Goal: Task Accomplishment & Management: Use online tool/utility

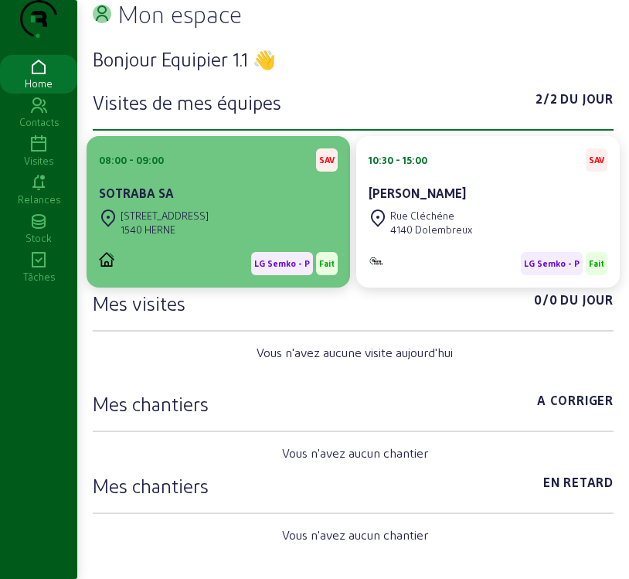
click at [243, 238] on div "[STREET_ADDRESS]" at bounding box center [218, 223] width 239 height 34
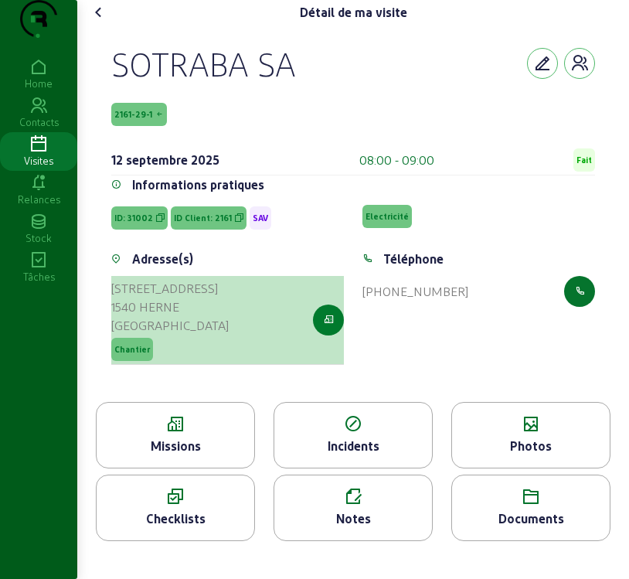
click at [335, 335] on button "button" at bounding box center [328, 319] width 31 height 31
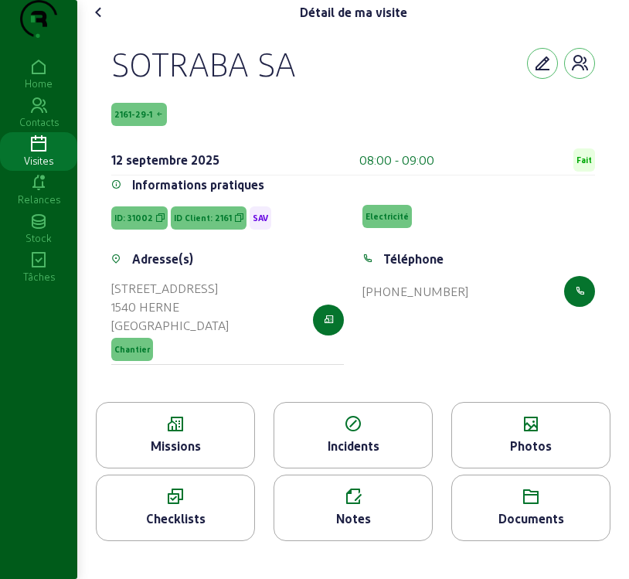
click at [138, 455] on div "Missions" at bounding box center [176, 445] width 158 height 19
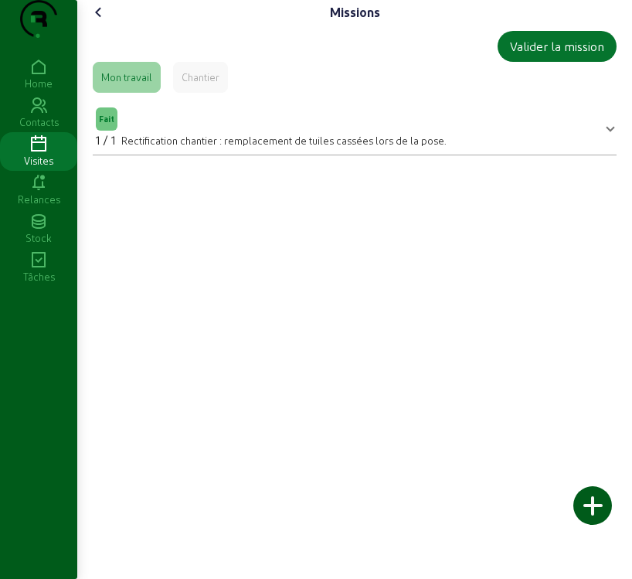
click at [105, 22] on icon at bounding box center [99, 12] width 19 height 19
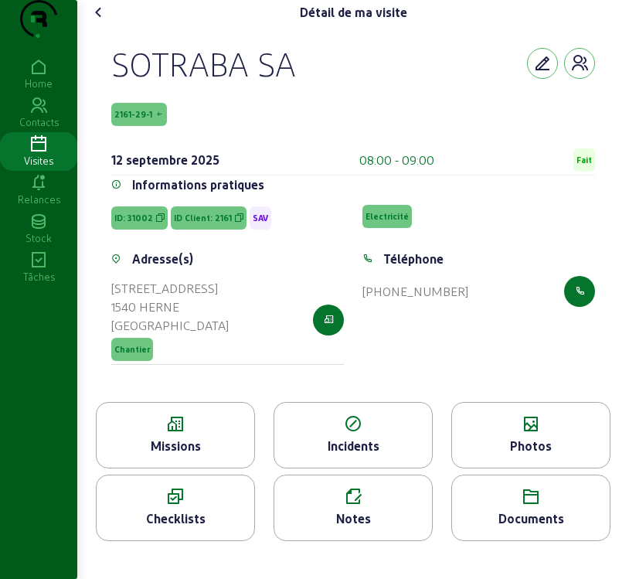
click at [101, 22] on icon at bounding box center [99, 12] width 19 height 19
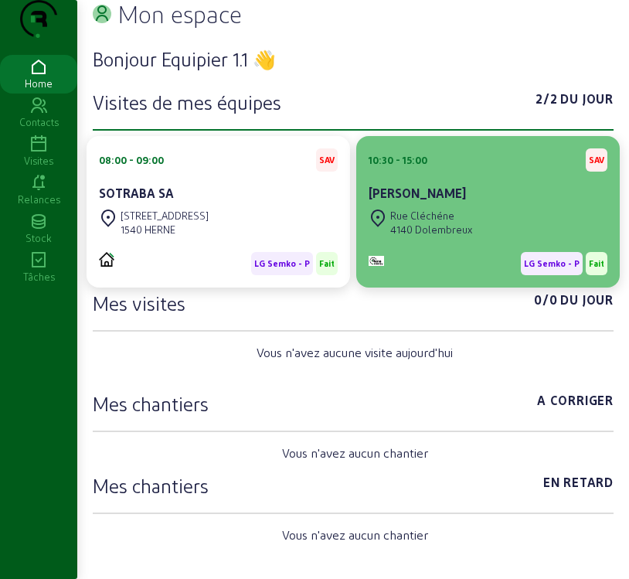
click at [462, 236] on div "4140 Dolembreux" at bounding box center [431, 229] width 82 height 14
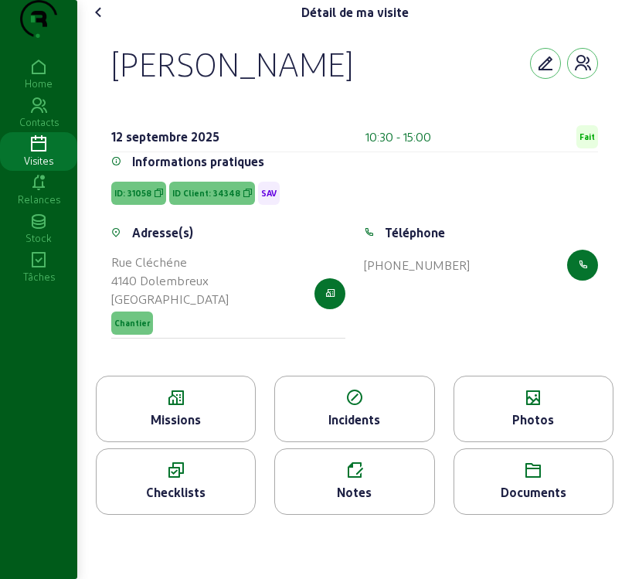
click at [188, 429] on div "Missions" at bounding box center [176, 419] width 158 height 19
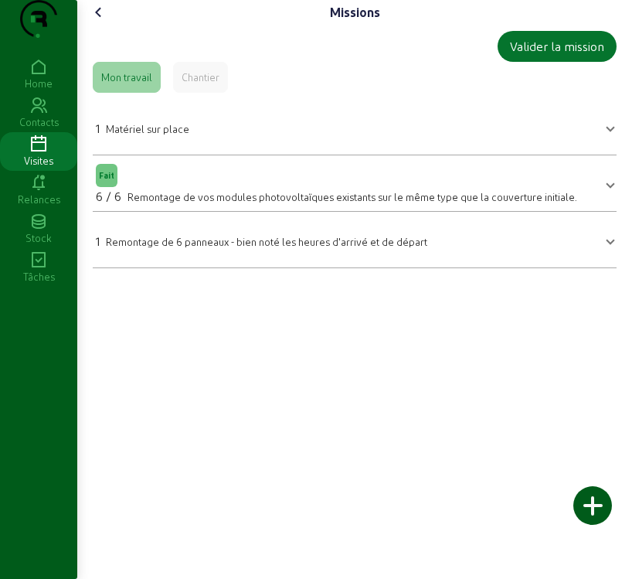
click at [103, 22] on icon at bounding box center [99, 12] width 19 height 19
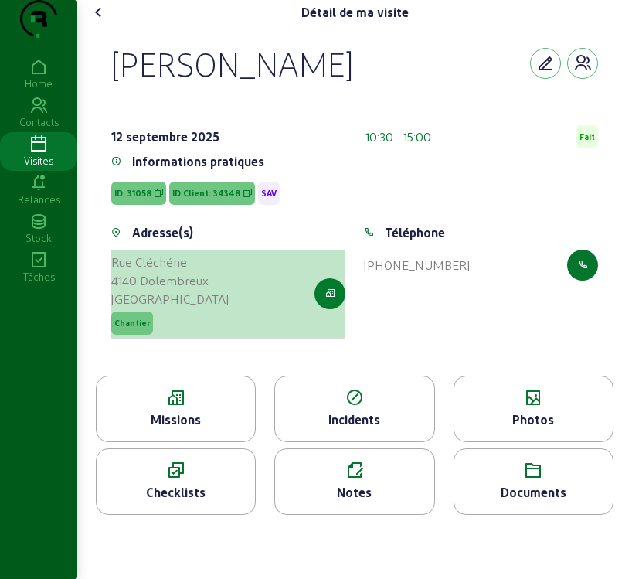
click at [333, 301] on icon "button" at bounding box center [330, 294] width 10 height 14
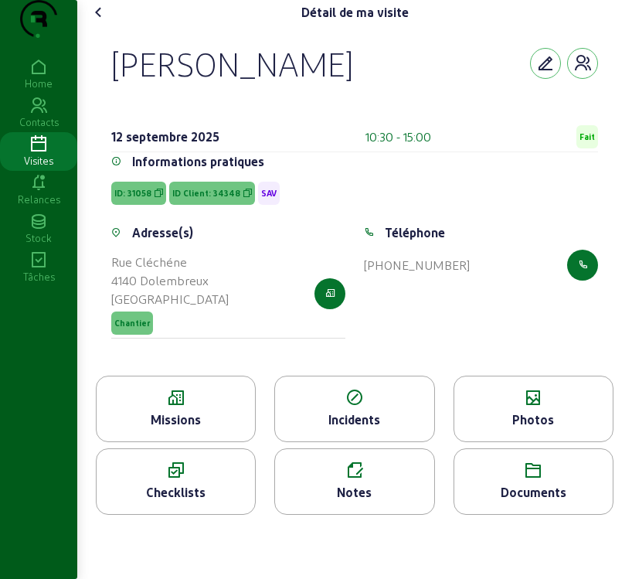
click at [215, 429] on div "Missions" at bounding box center [176, 419] width 158 height 19
